Goal: Check status: Check status

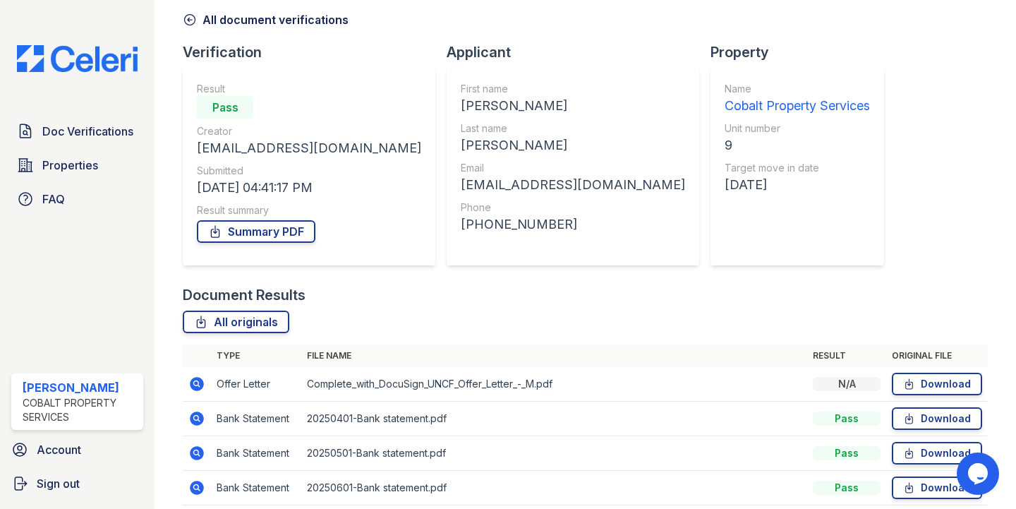
scroll to position [73, 0]
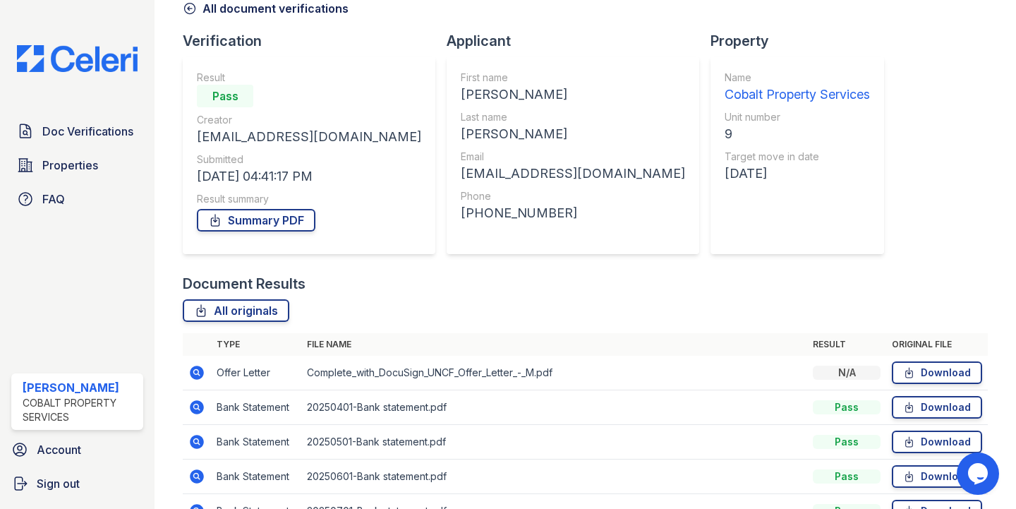
click at [102, 64] on img at bounding box center [77, 58] width 143 height 27
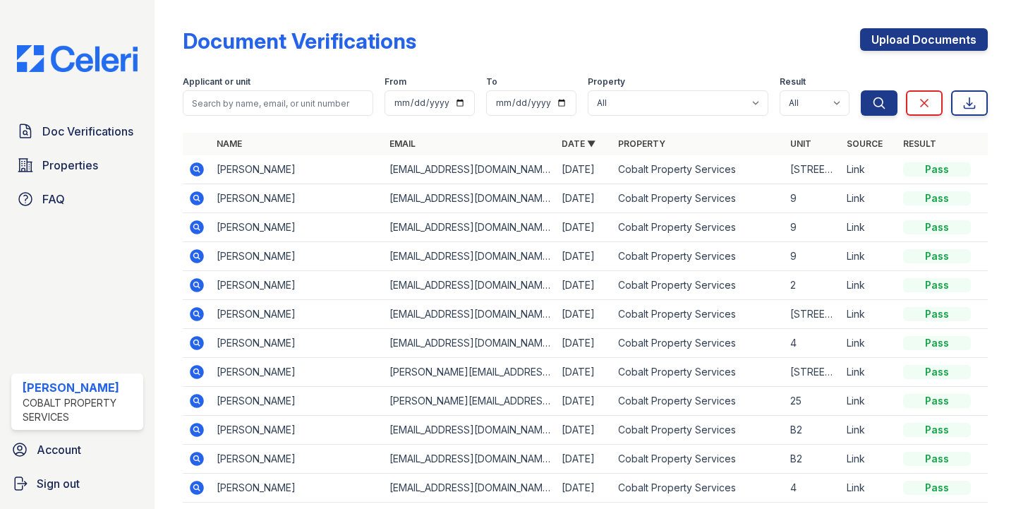
click at [196, 255] on icon at bounding box center [197, 255] width 4 height 4
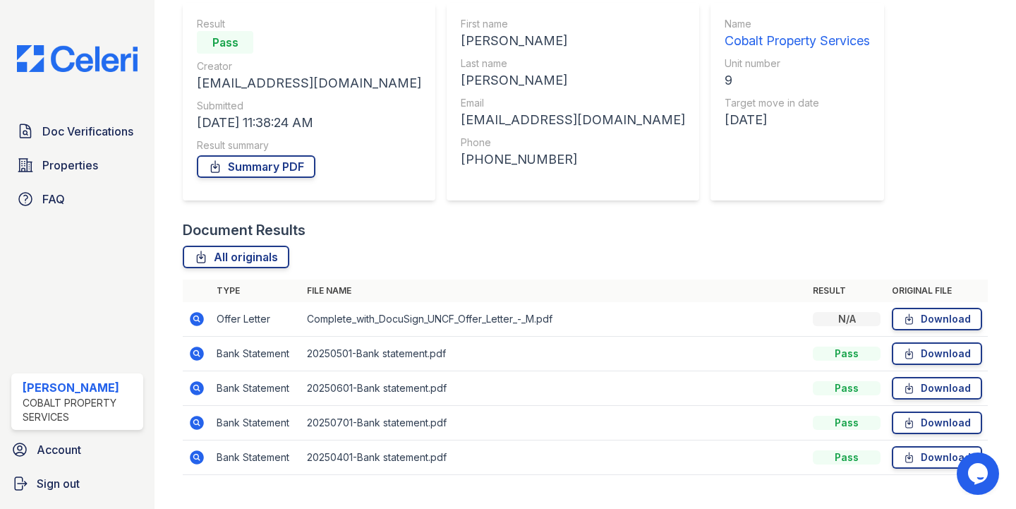
scroll to position [155, 0]
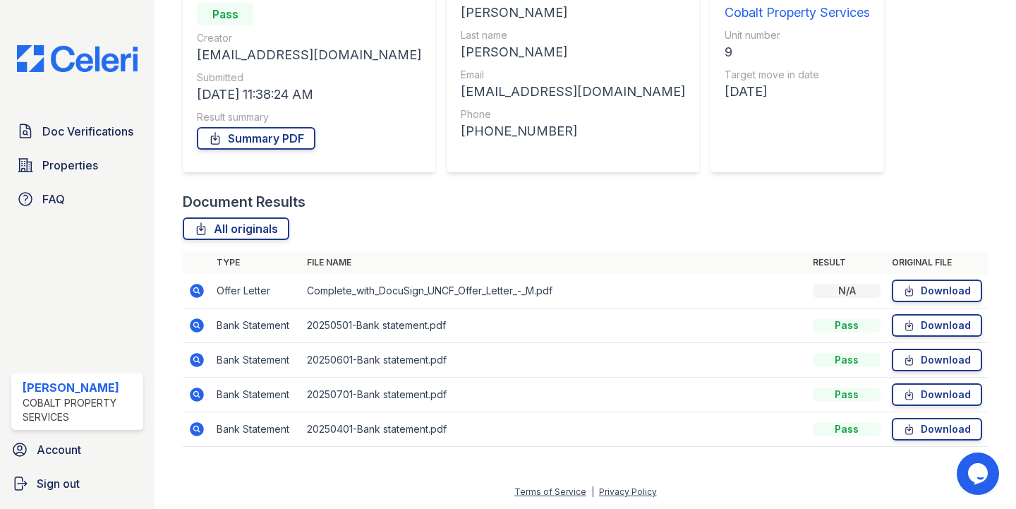
click at [195, 290] on icon at bounding box center [197, 290] width 4 height 4
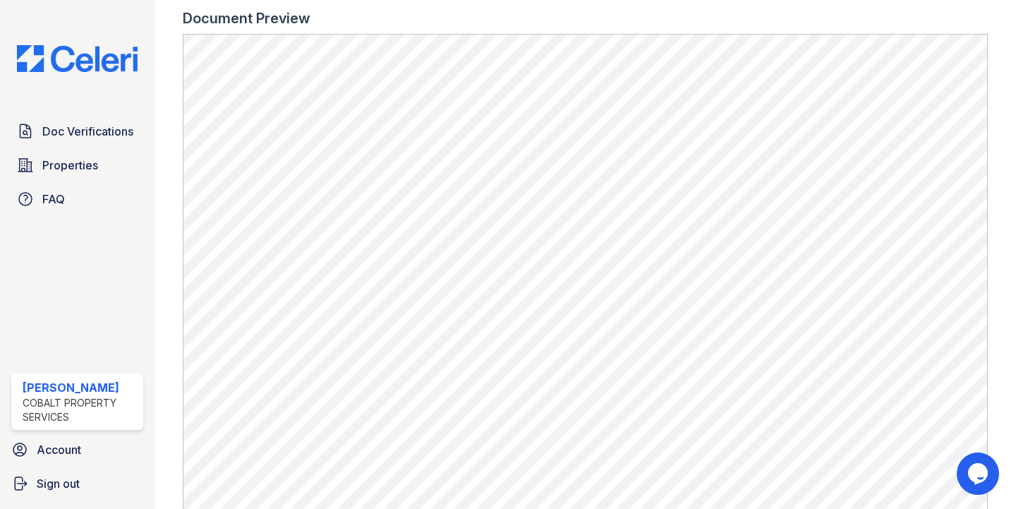
click at [60, 59] on img at bounding box center [77, 58] width 143 height 27
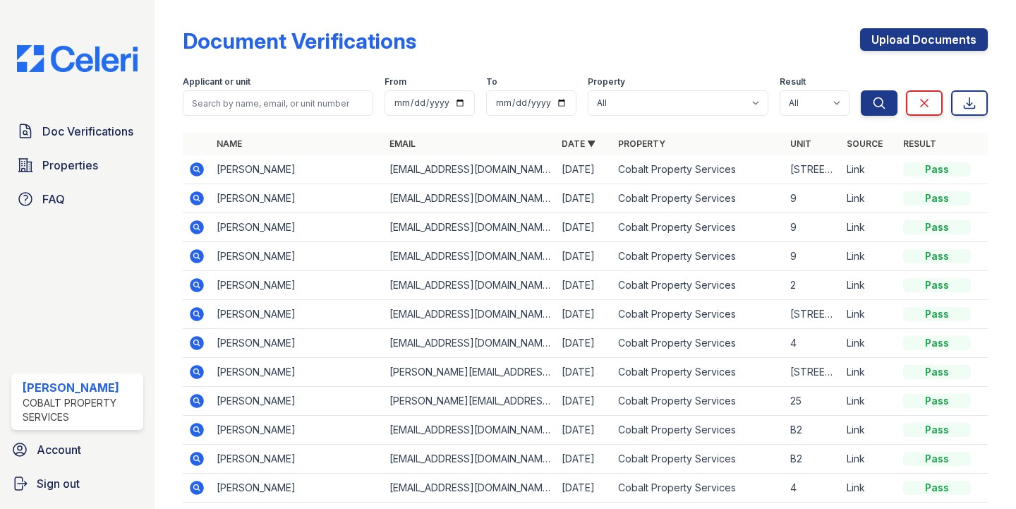
click at [199, 225] on icon at bounding box center [198, 227] width 14 height 14
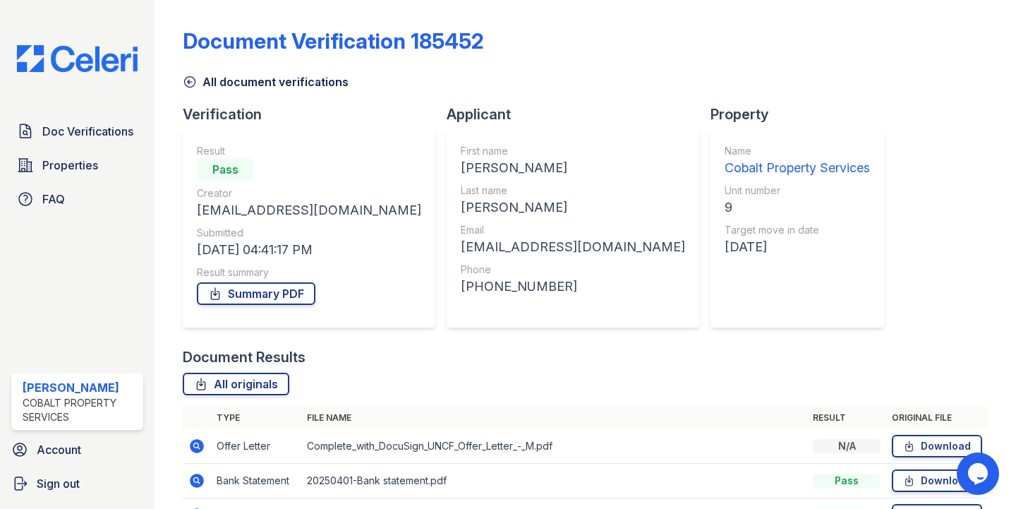
scroll to position [155, 0]
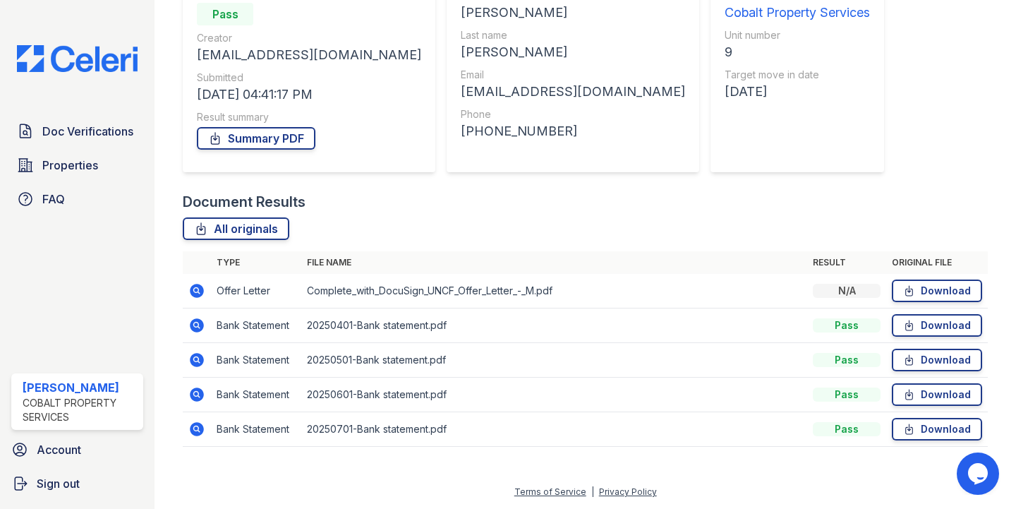
click at [196, 285] on icon at bounding box center [198, 291] width 14 height 14
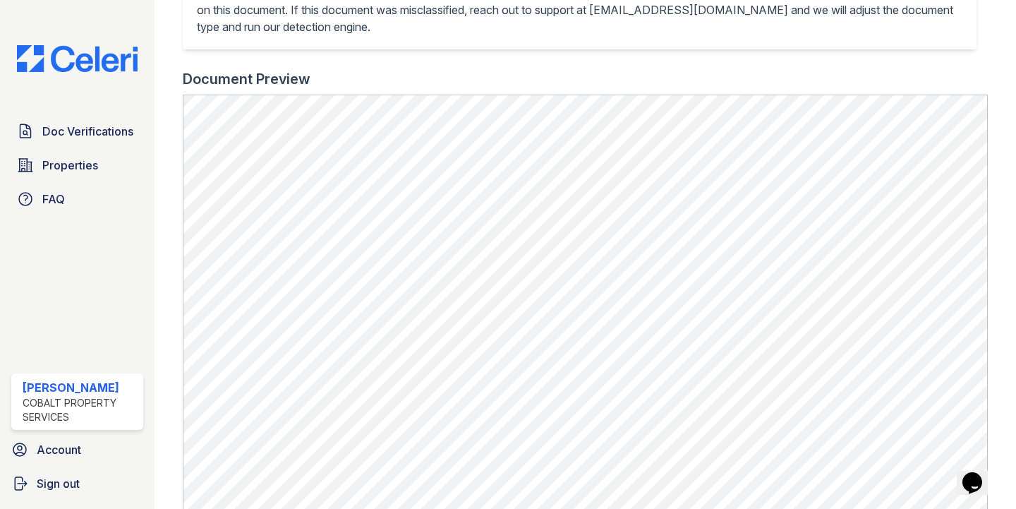
scroll to position [437, 0]
